Goal: Find specific page/section

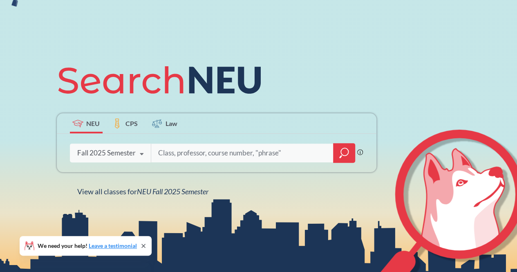
scroll to position [82, 0]
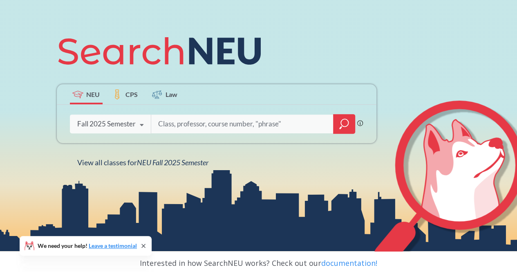
click at [109, 125] on div "Fall 2025 Semester" at bounding box center [106, 123] width 58 height 9
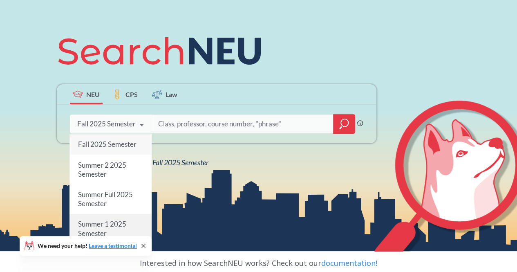
click at [121, 223] on span "Summer 1 2025 Semester" at bounding box center [102, 229] width 48 height 18
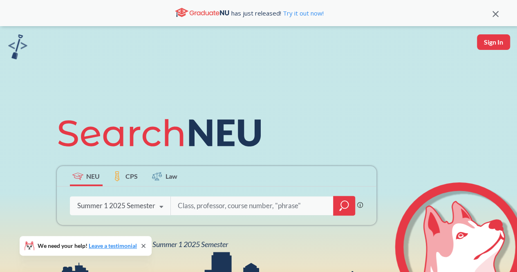
click at [231, 197] on input "search" at bounding box center [252, 205] width 150 height 17
type input "math3081"
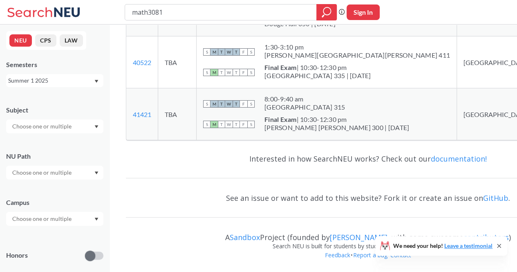
scroll to position [160, 0]
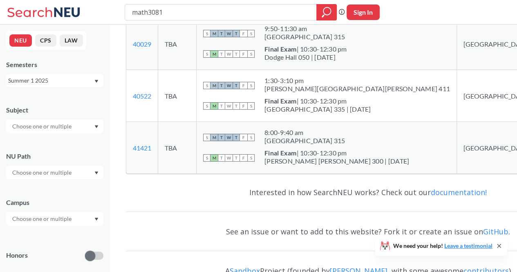
click at [52, 81] on div "Summer 1 2025" at bounding box center [50, 80] width 85 height 9
click at [69, 125] on div "Summer 2 2025" at bounding box center [57, 120] width 92 height 9
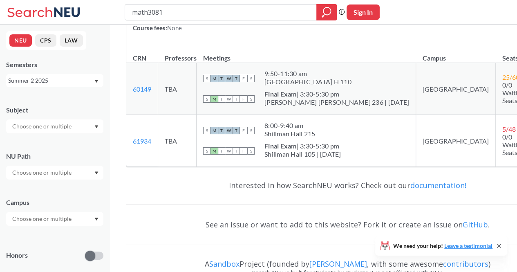
scroll to position [150, 0]
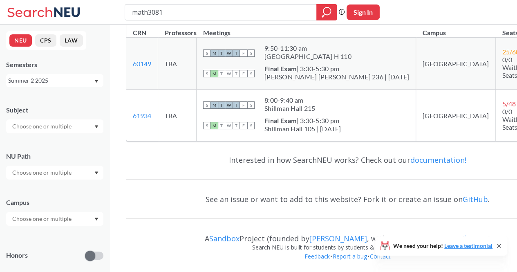
drag, startPoint x: 49, startPoint y: 75, endPoint x: 45, endPoint y: 86, distance: 11.6
click at [49, 75] on div "Summer 2 2025" at bounding box center [54, 80] width 97 height 13
click at [57, 127] on div "Summer 1 2025" at bounding box center [57, 125] width 92 height 9
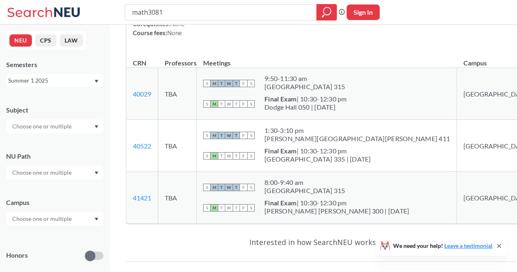
scroll to position [123, 0]
